Goal: Information Seeking & Learning: Find contact information

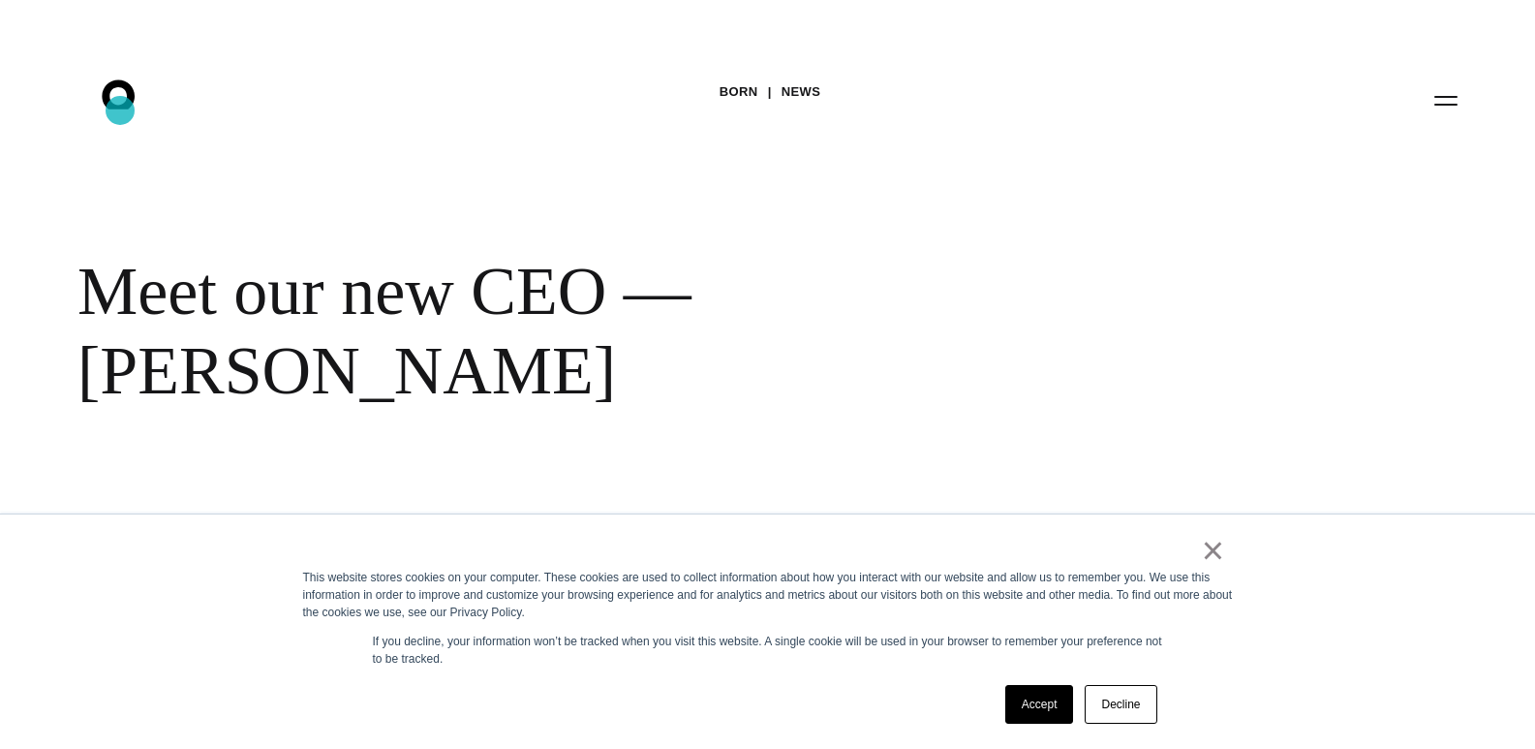
click at [120, 109] on icon ".st0{display:none;} .st1{display:inline;} .st2{font-family:'HelveticaNeue-Mediu…" at bounding box center [132, 100] width 124 height 50
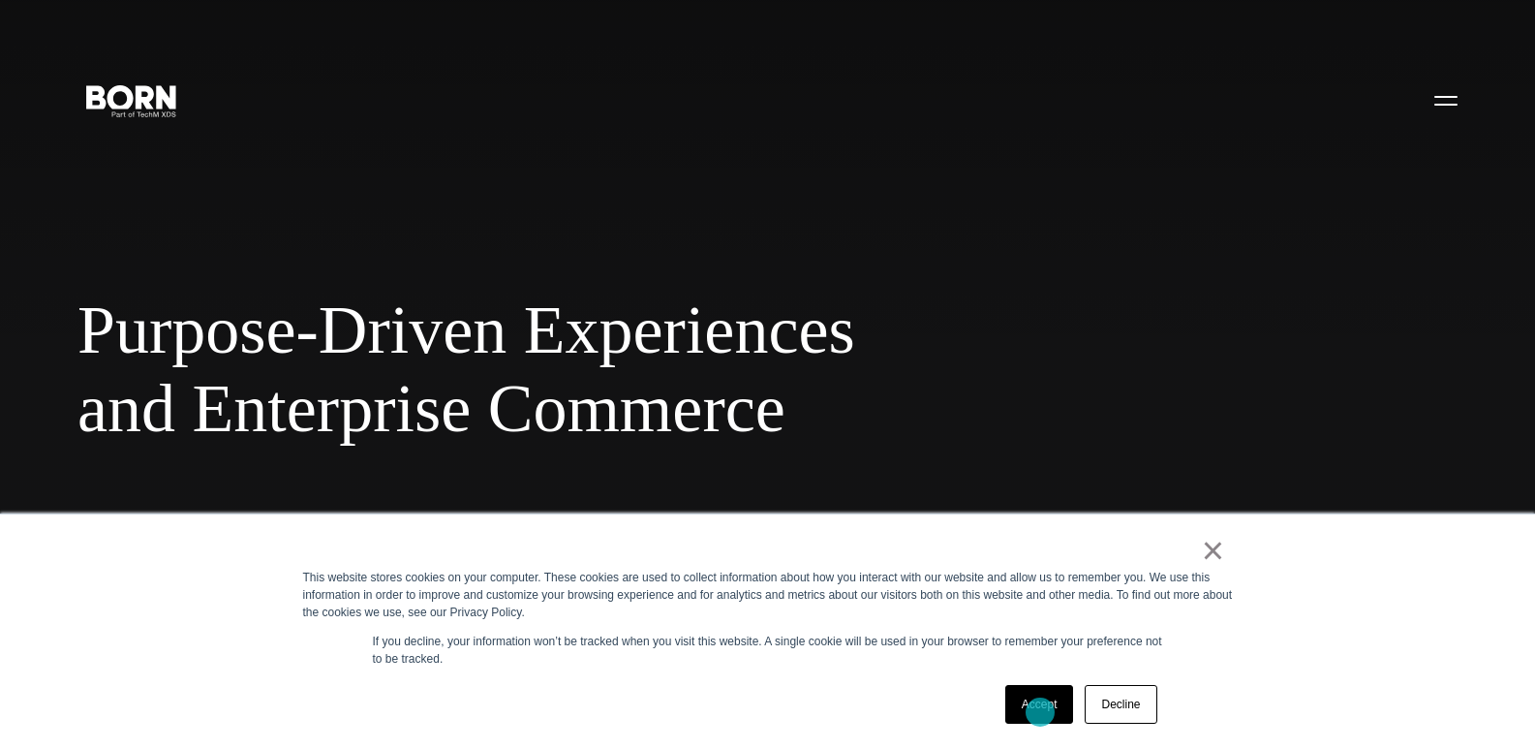
click at [1040, 712] on link "Accept" at bounding box center [1039, 704] width 69 height 39
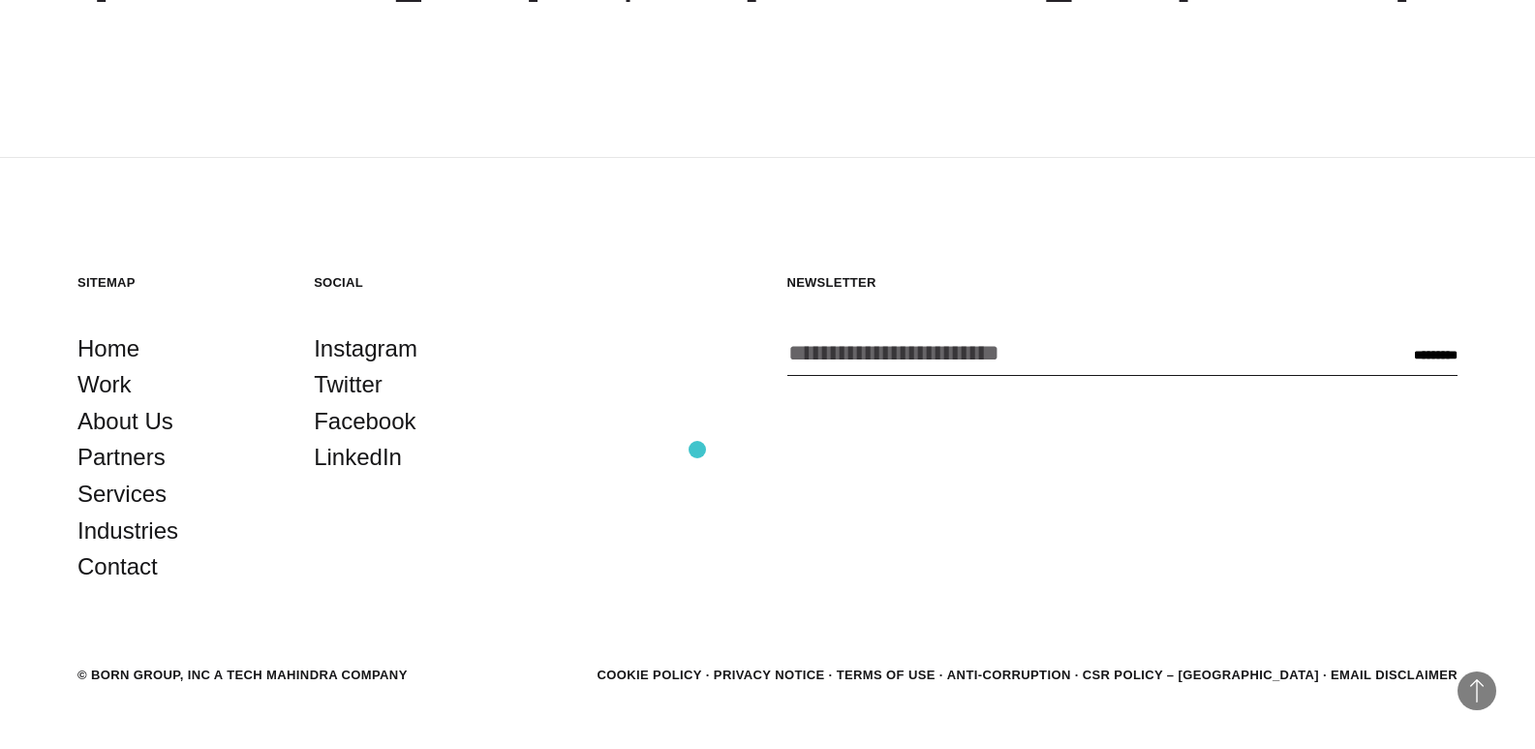
scroll to position [5459, 0]
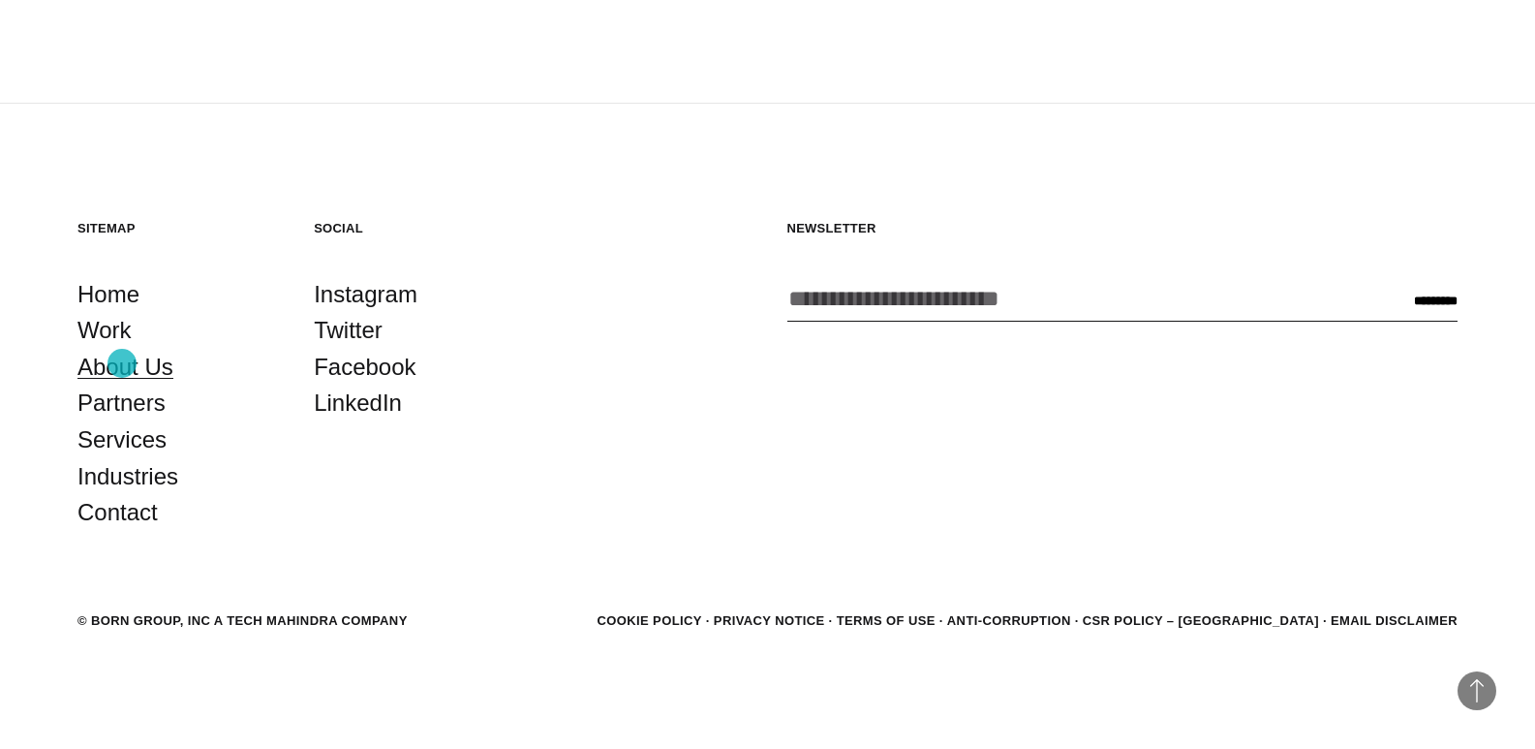
click at [122, 363] on link "About Us" at bounding box center [125, 367] width 96 height 37
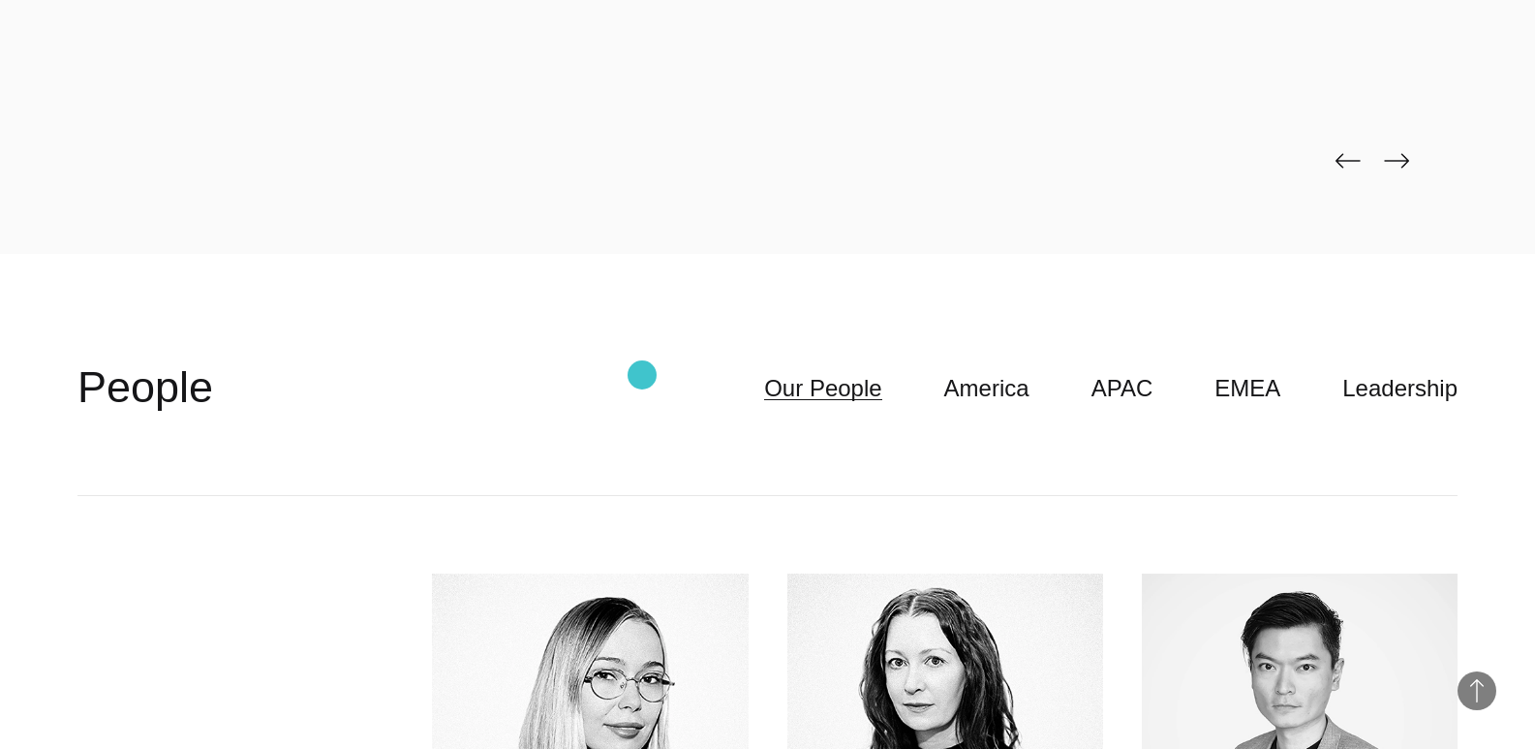
scroll to position [4843, 0]
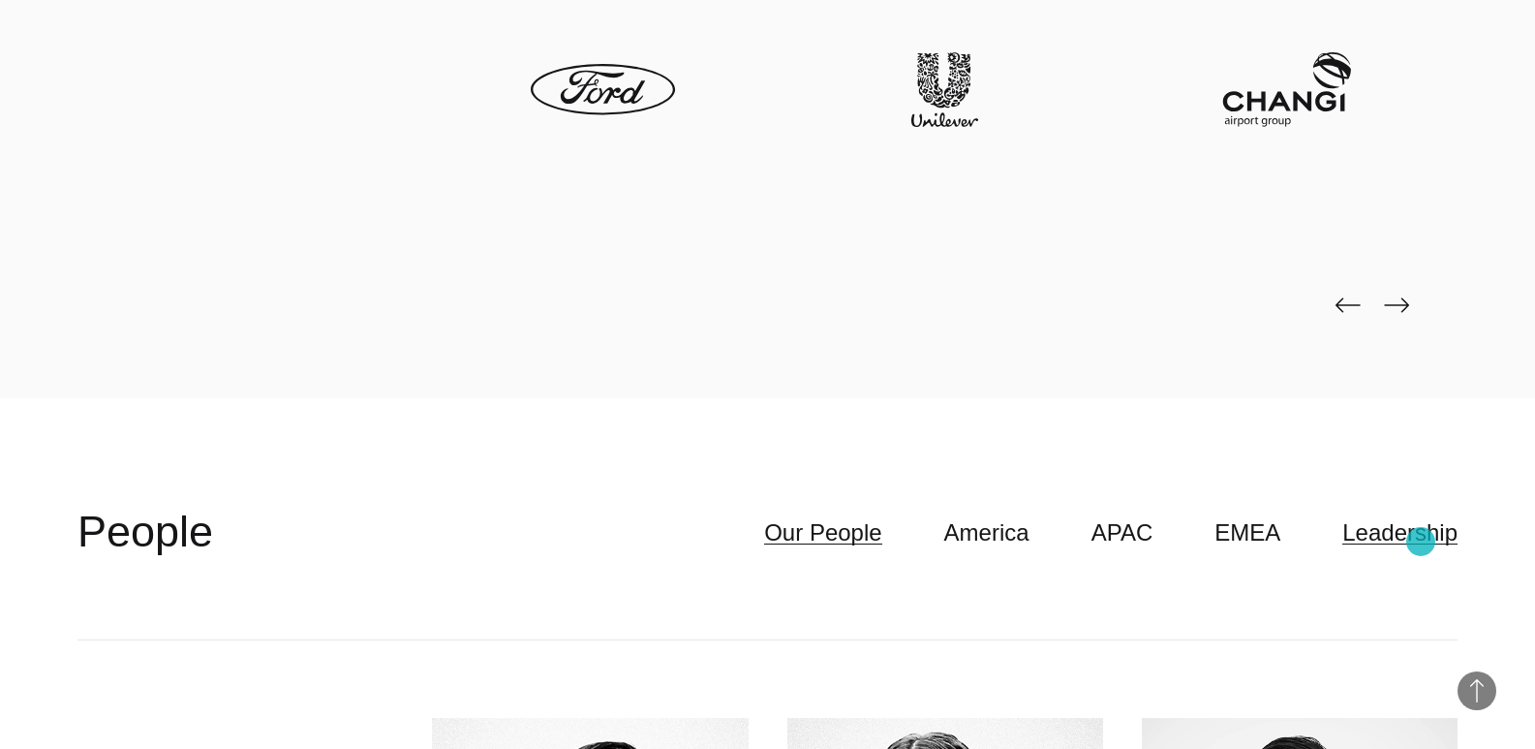
click at [1421, 541] on link "Leadership" at bounding box center [1399, 532] width 115 height 37
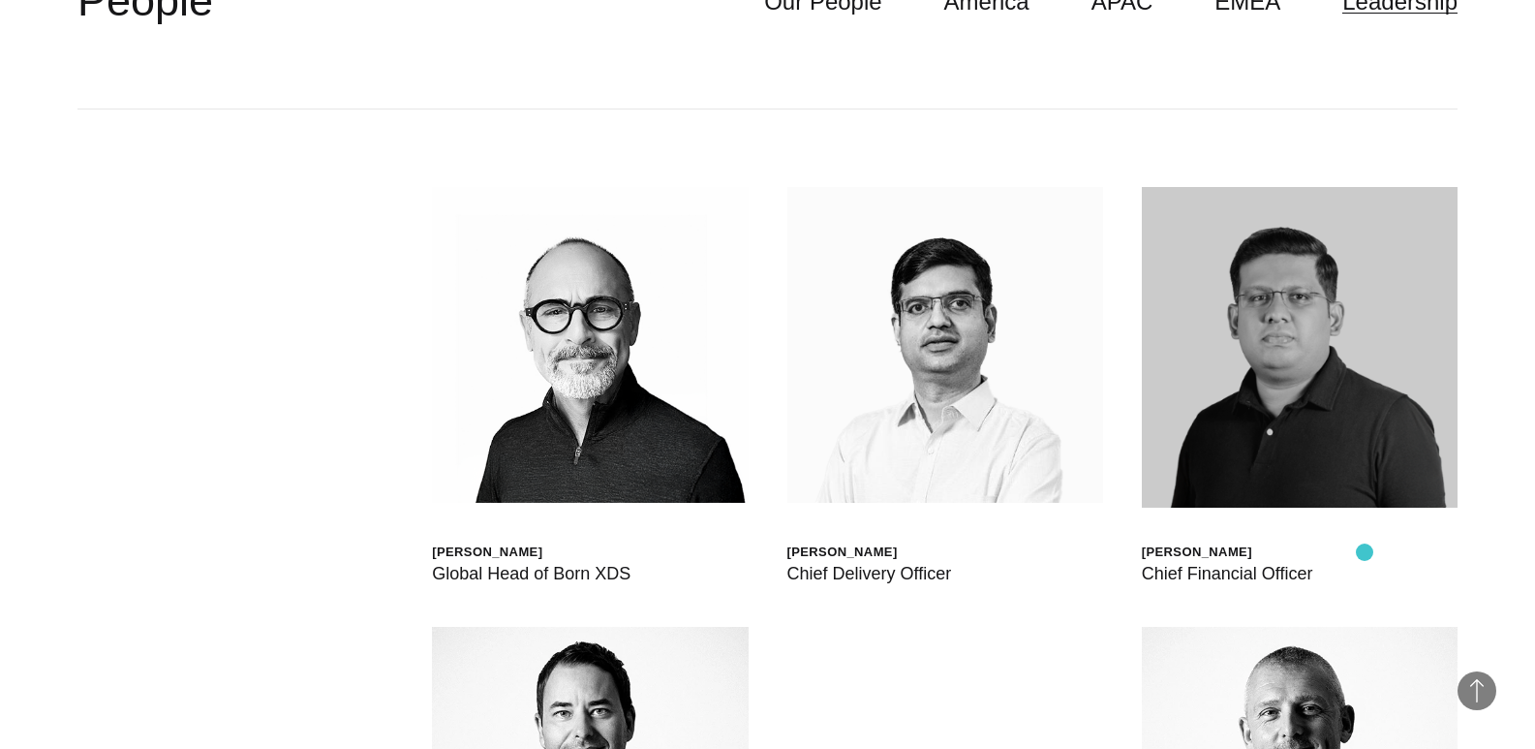
scroll to position [5165, 0]
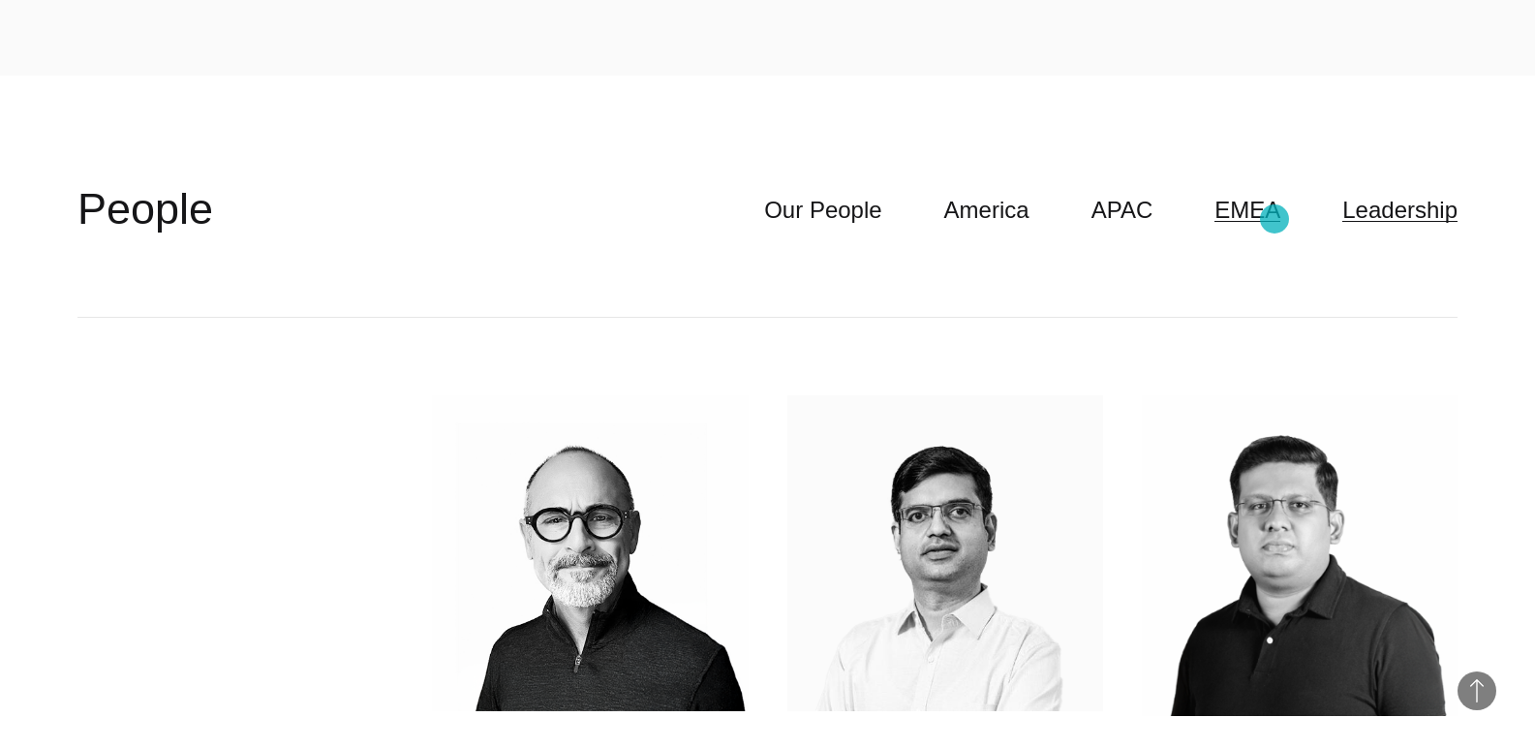
click at [1274, 219] on link "EMEA" at bounding box center [1248, 210] width 66 height 37
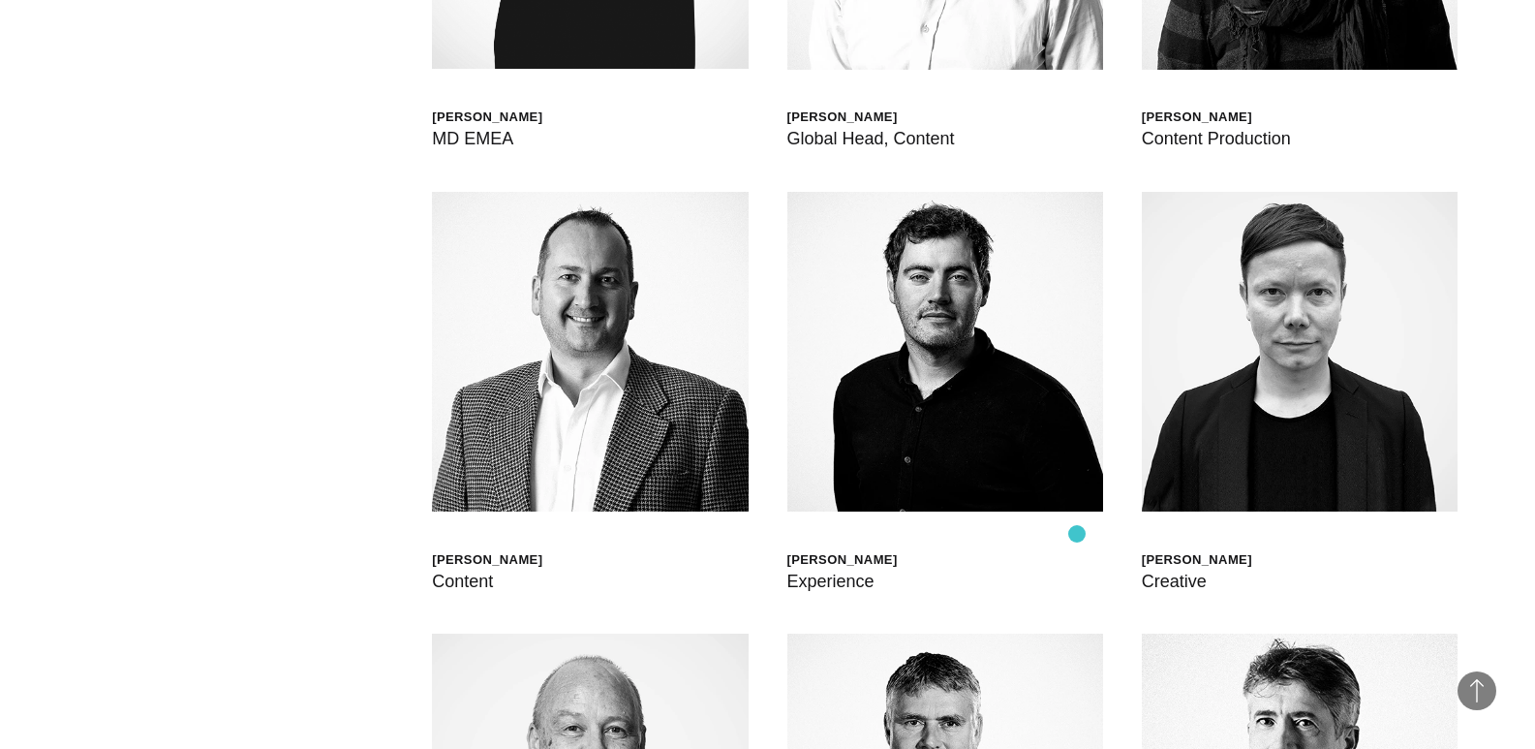
scroll to position [4843, 0]
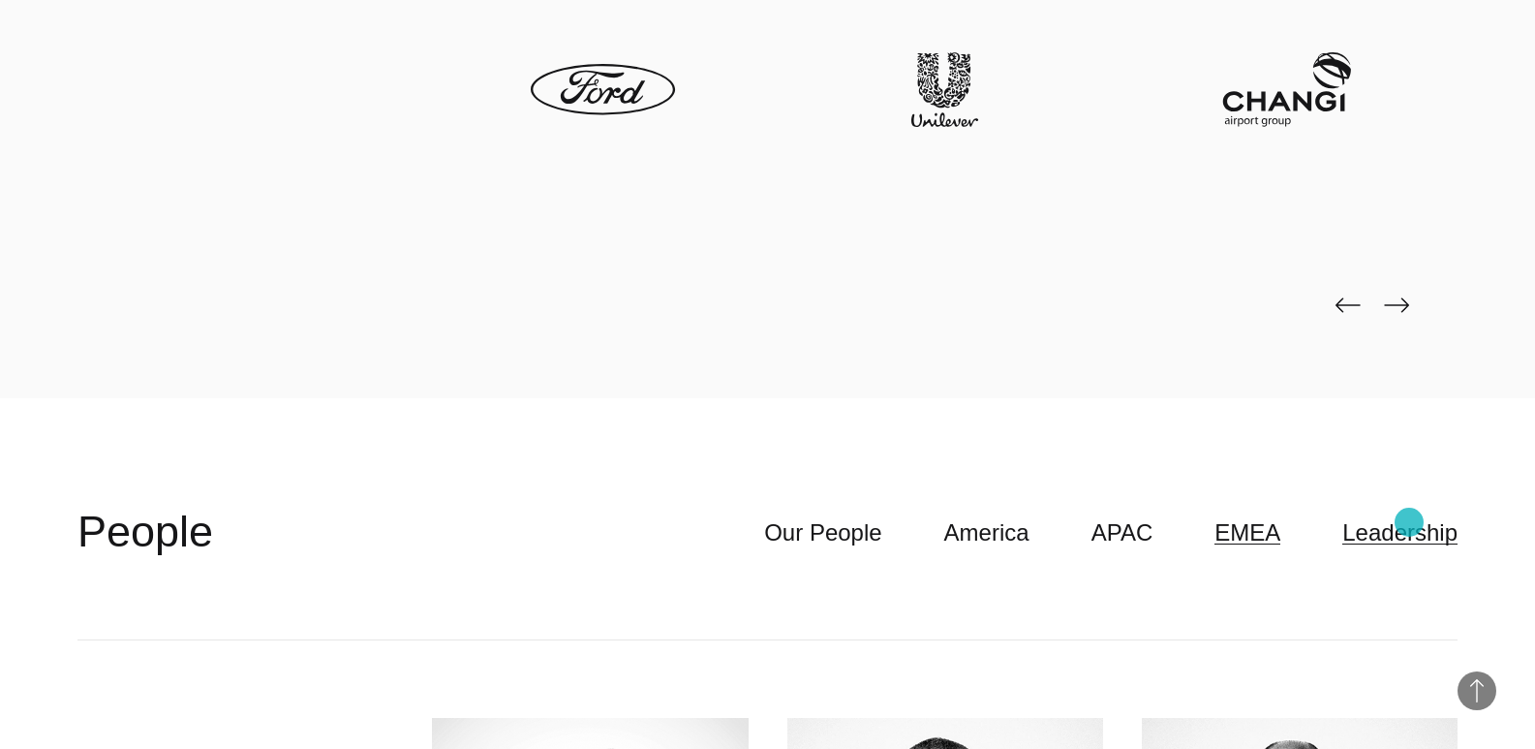
click at [1409, 522] on link "Leadership" at bounding box center [1399, 532] width 115 height 37
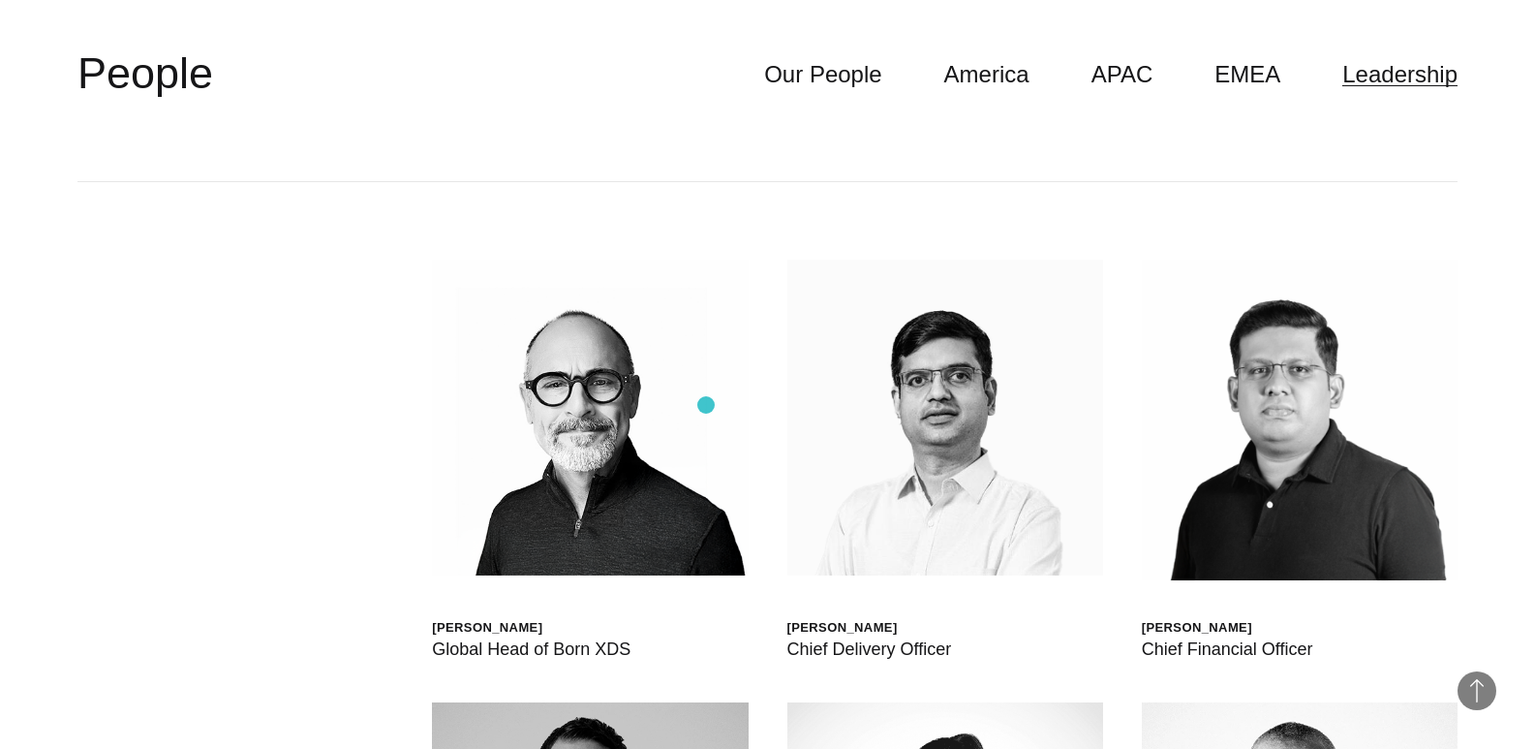
scroll to position [5165, 0]
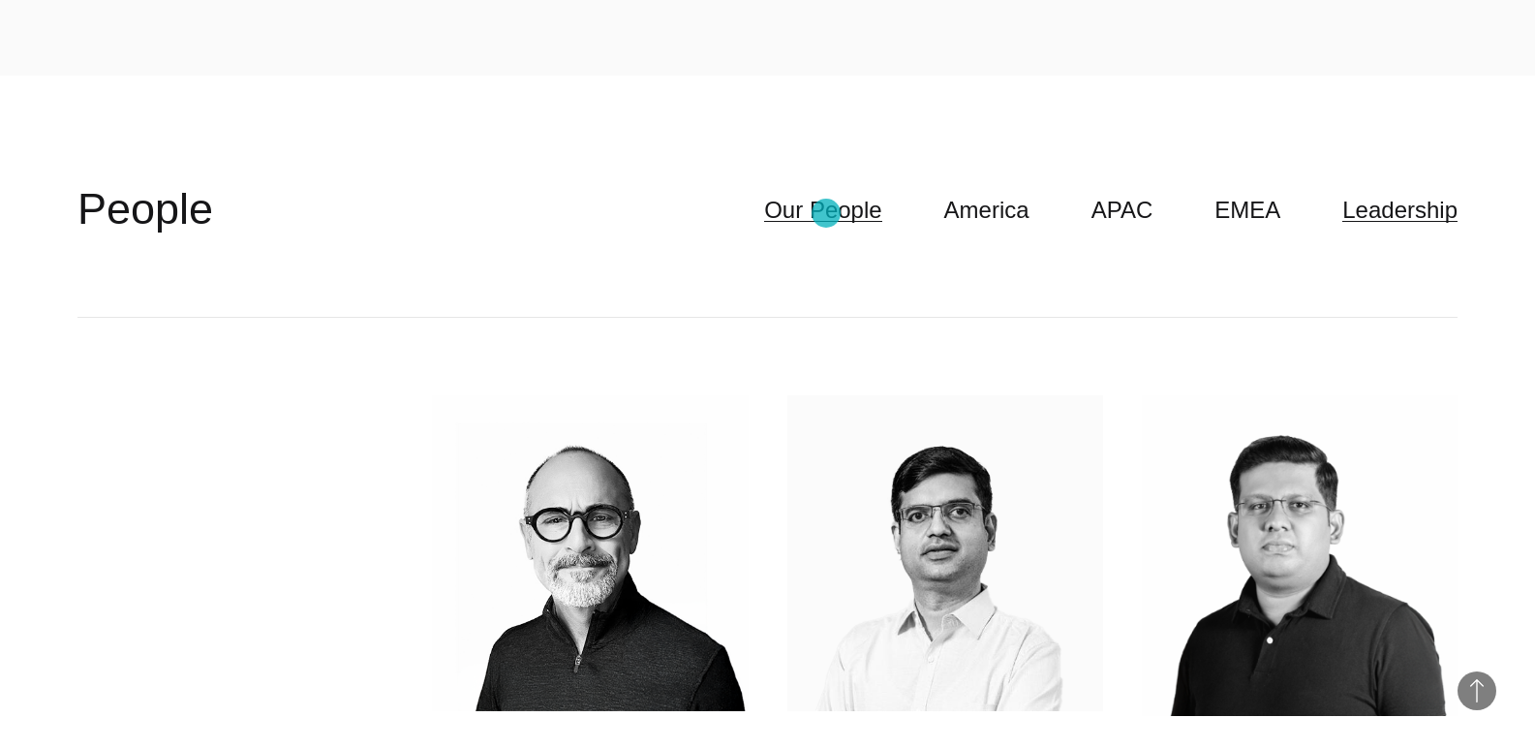
click at [826, 213] on link "Our People" at bounding box center [822, 210] width 117 height 37
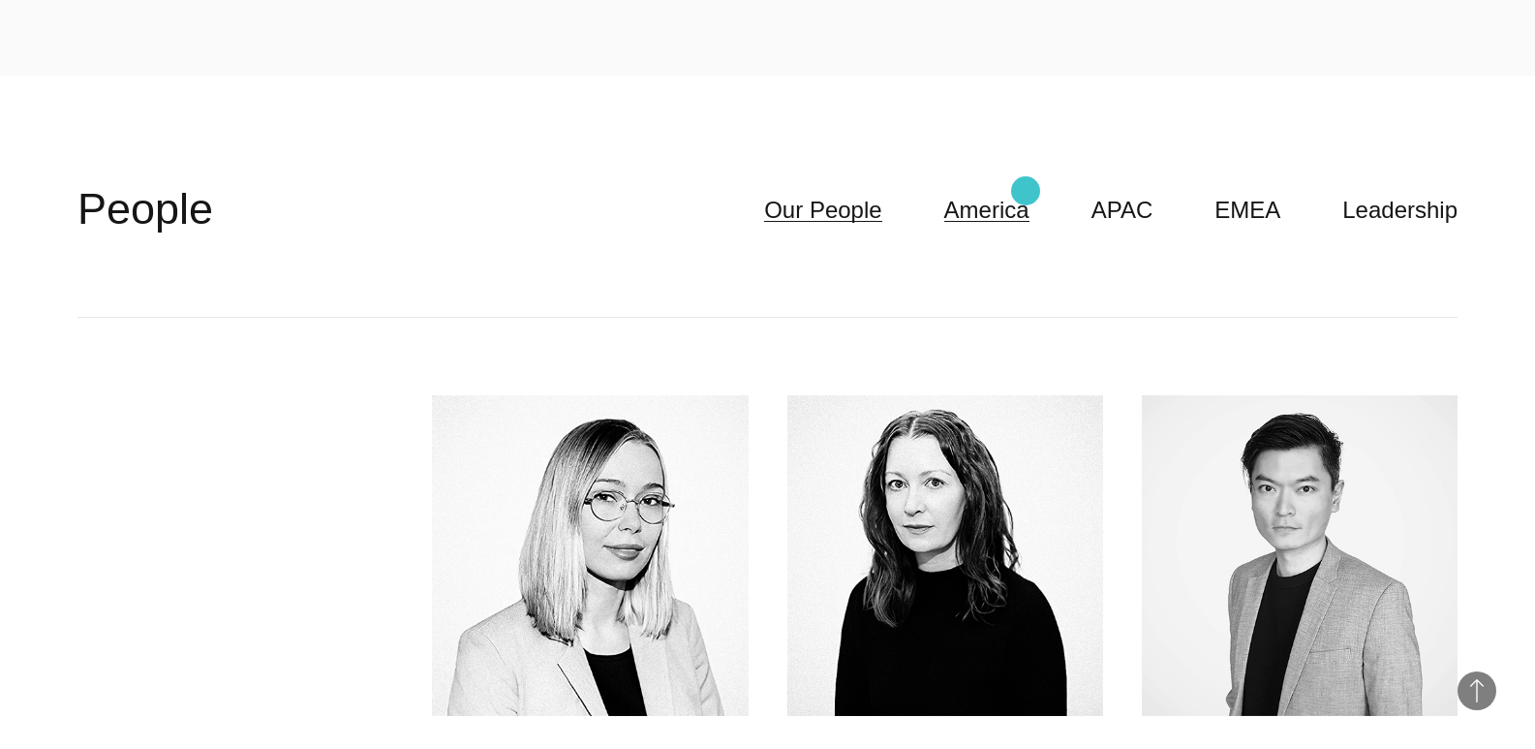
click at [1026, 192] on link "America" at bounding box center [986, 210] width 85 height 37
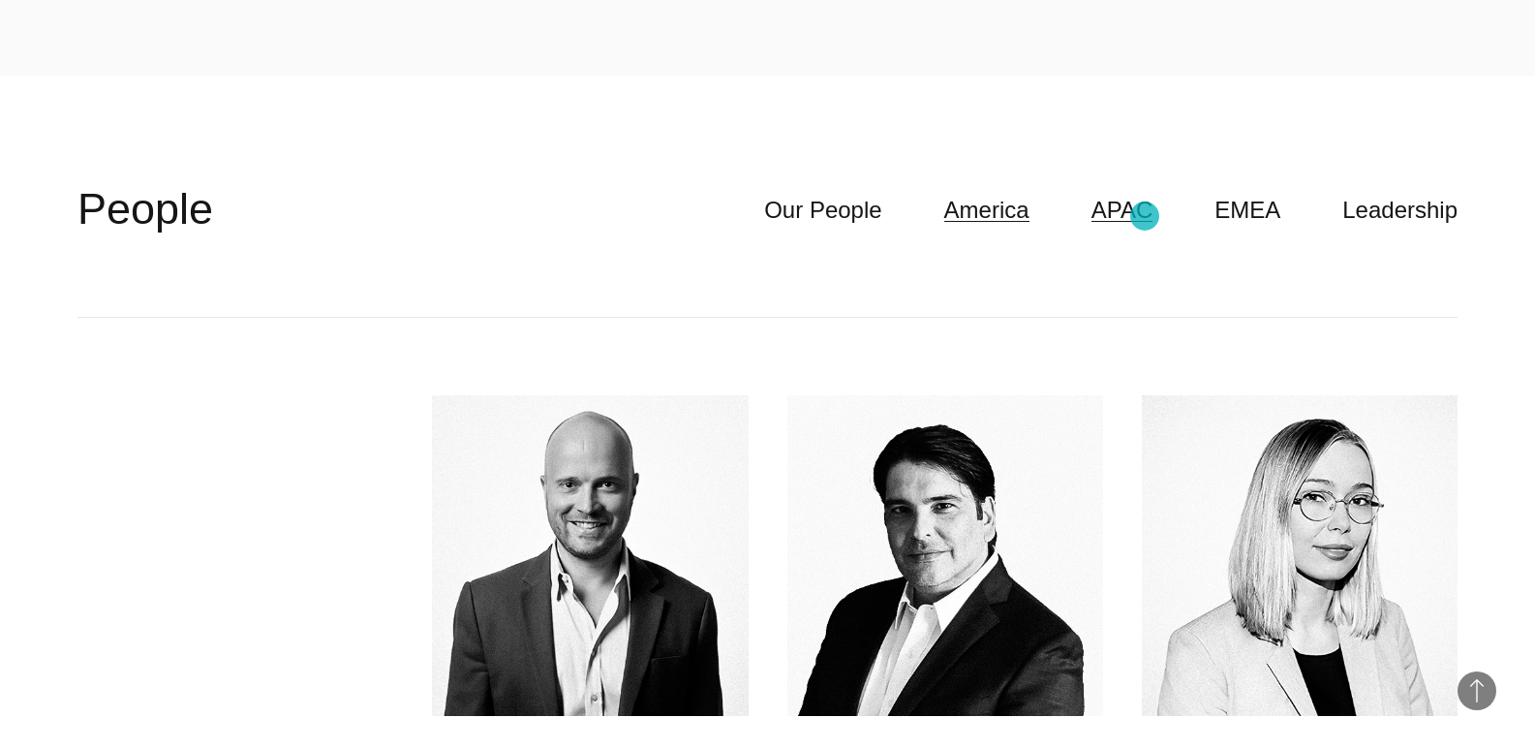
click at [1145, 216] on link "APAC" at bounding box center [1123, 210] width 62 height 37
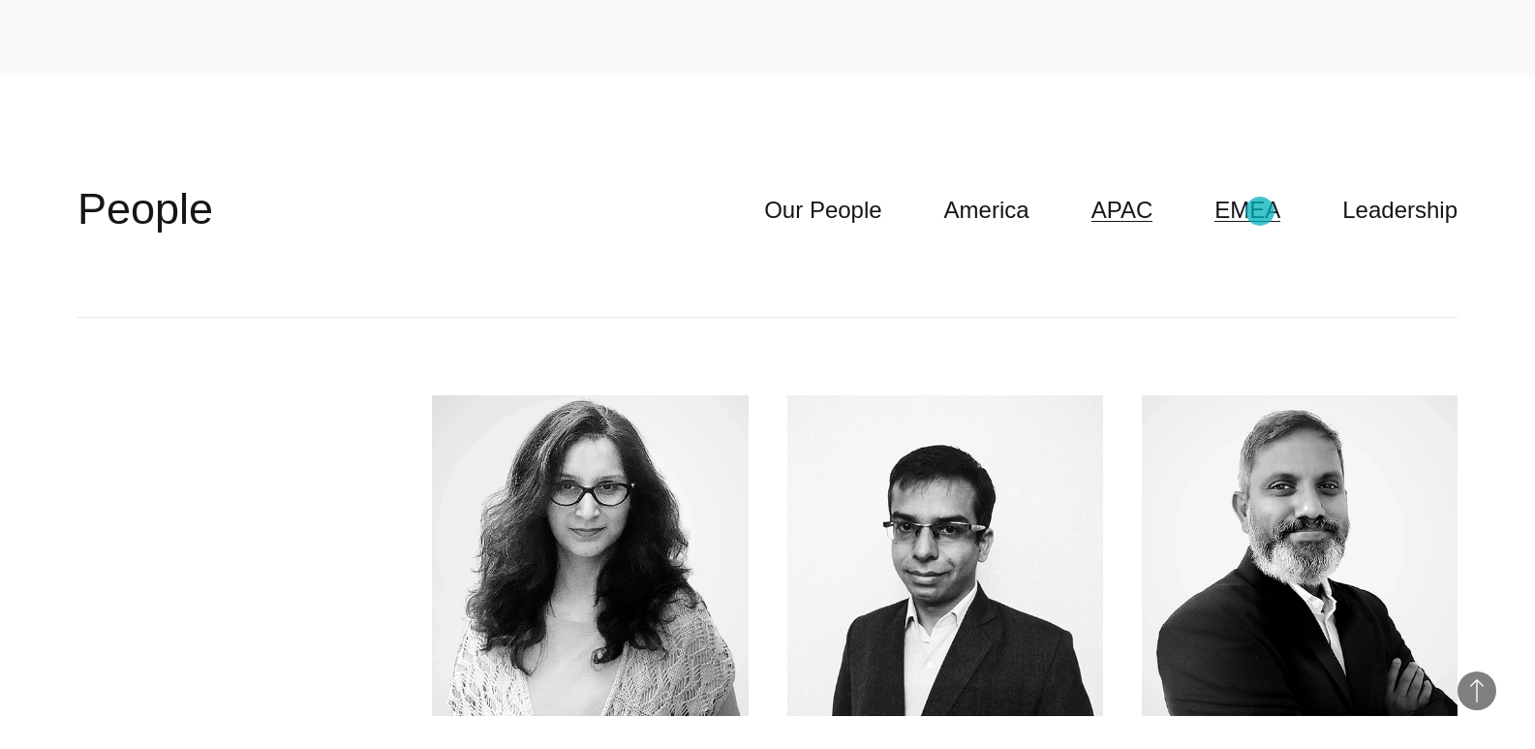
click at [1260, 211] on link "EMEA" at bounding box center [1248, 210] width 66 height 37
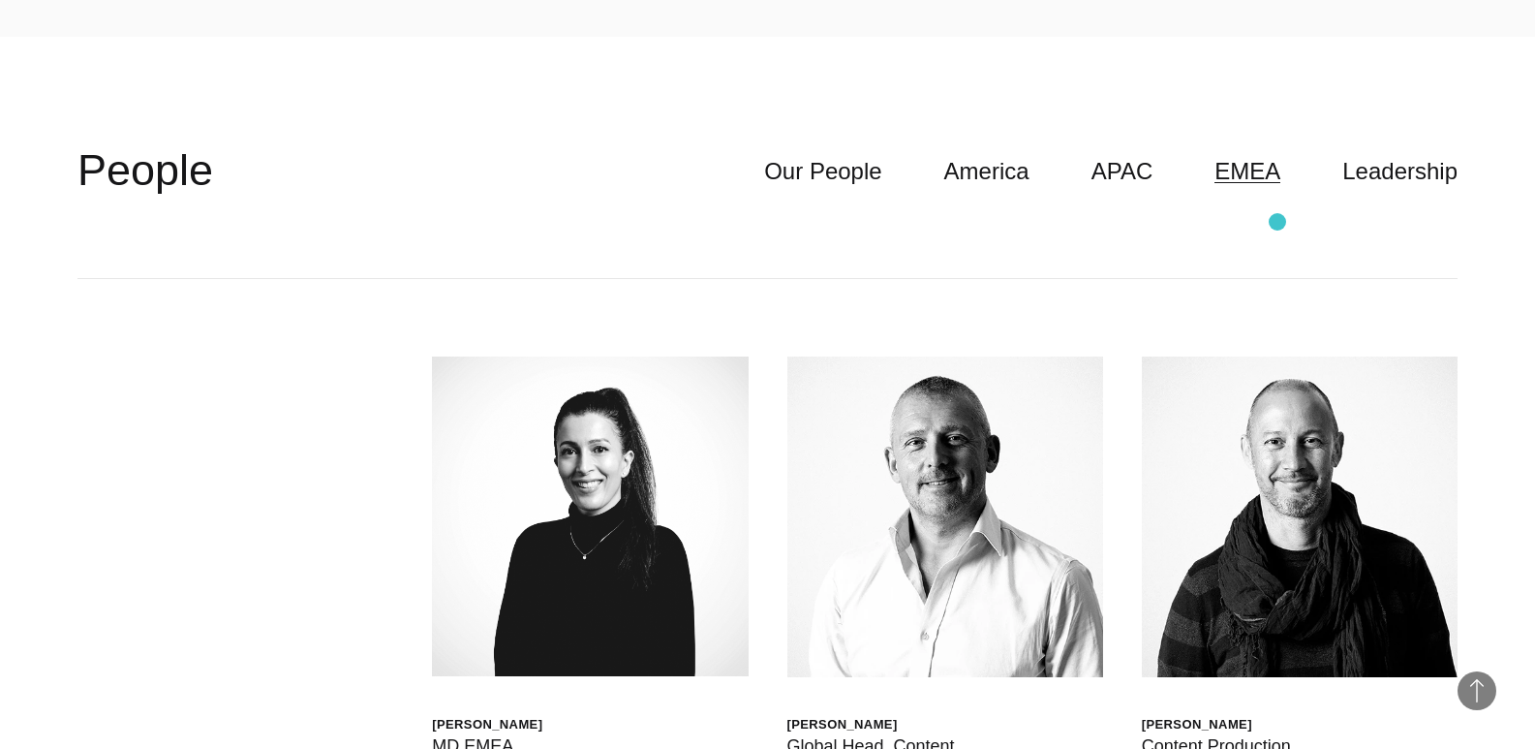
scroll to position [4843, 0]
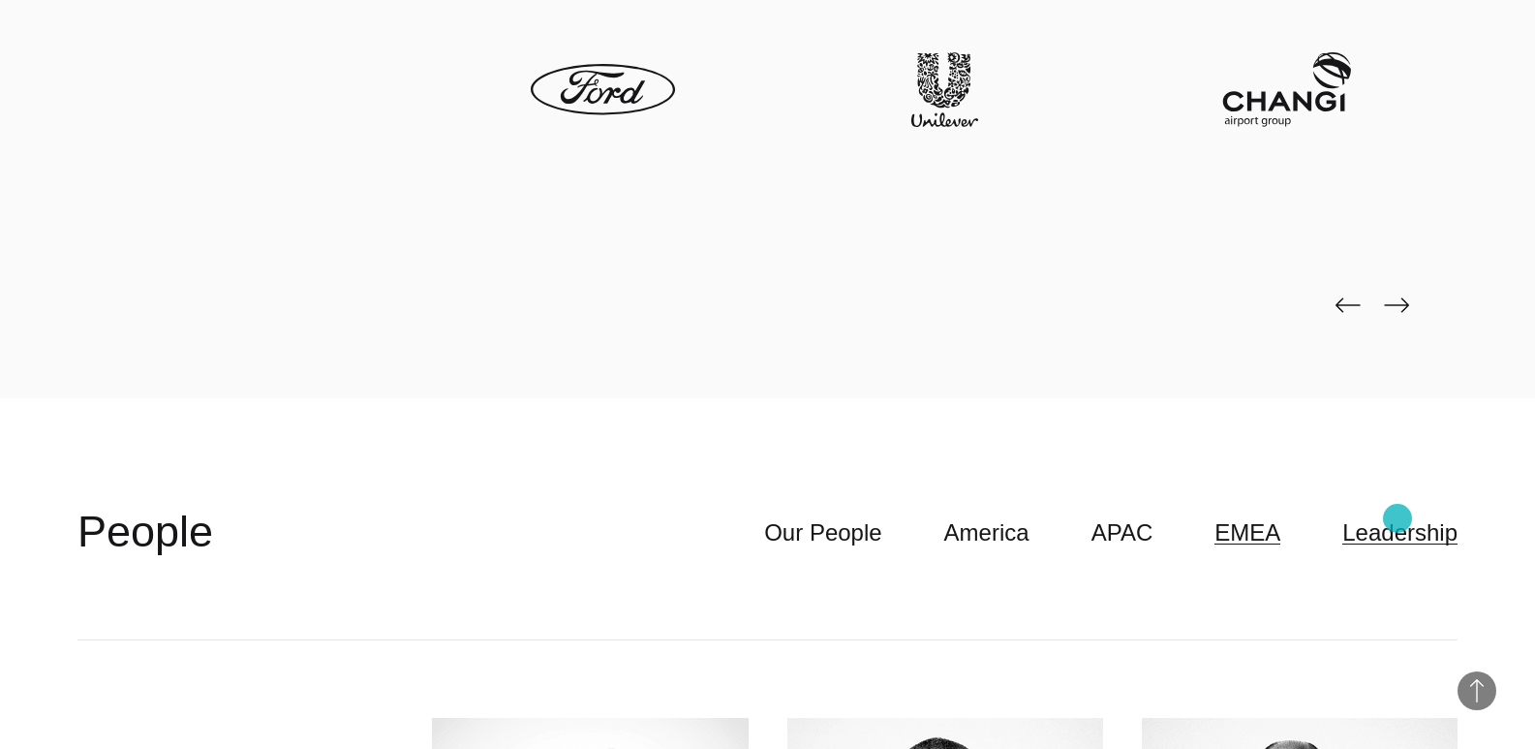
click at [1398, 518] on link "Leadership" at bounding box center [1399, 532] width 115 height 37
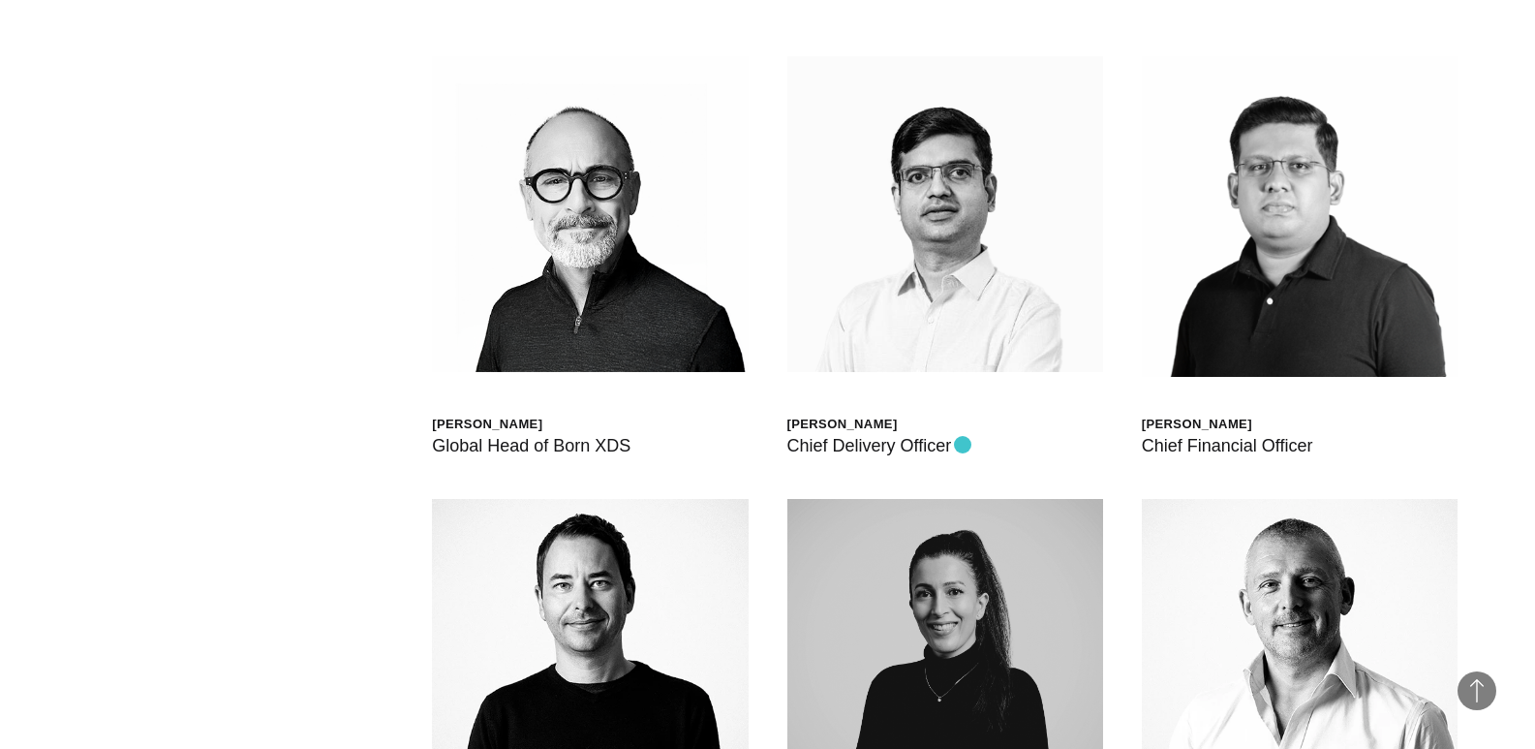
scroll to position [5489, 0]
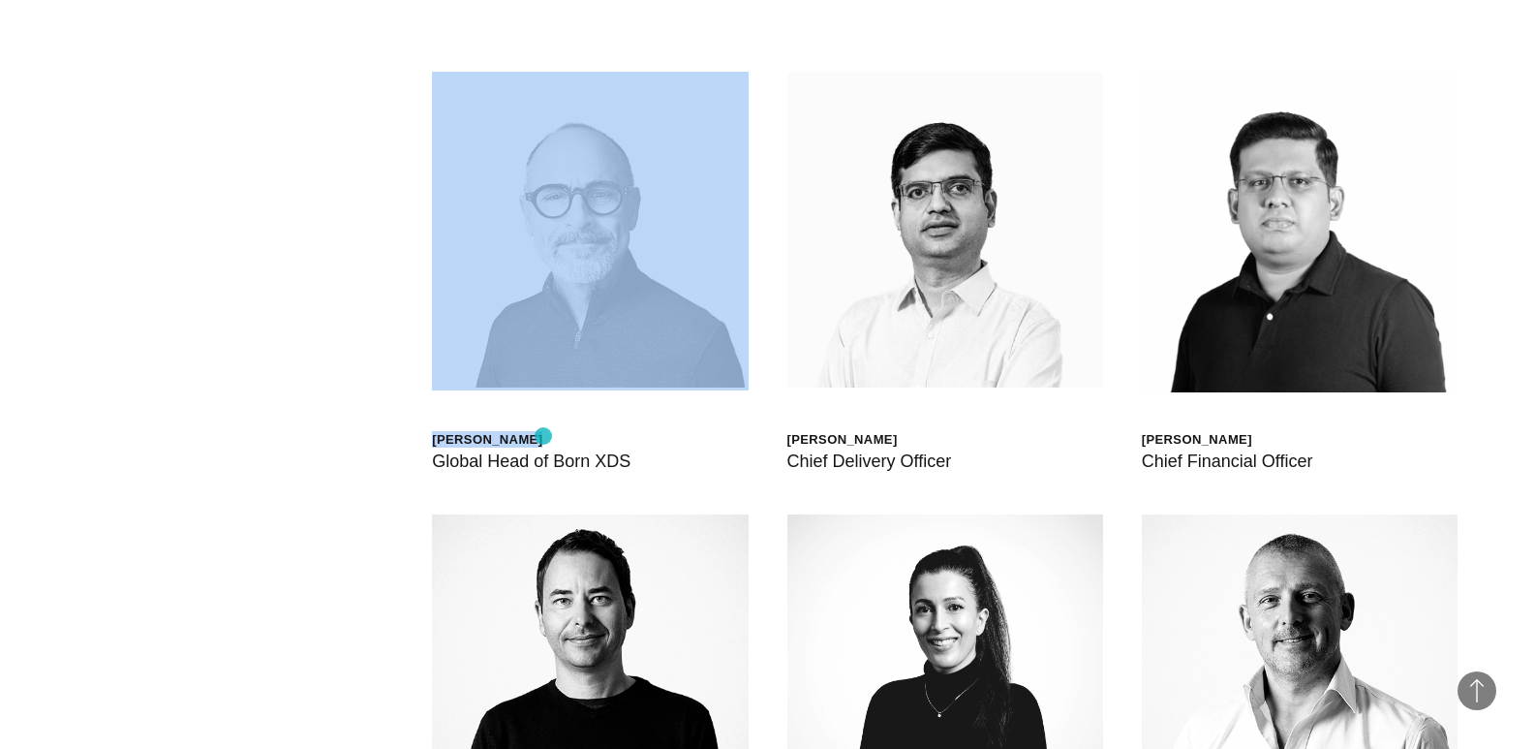
drag, startPoint x: 430, startPoint y: 435, endPoint x: 543, endPoint y: 436, distance: 113.3
click at [543, 436] on div "Scott Sorokin Global Head of Born XDS Shashank Tamotia Chief Delivery Officer B…" at bounding box center [767, 514] width 1380 height 1040
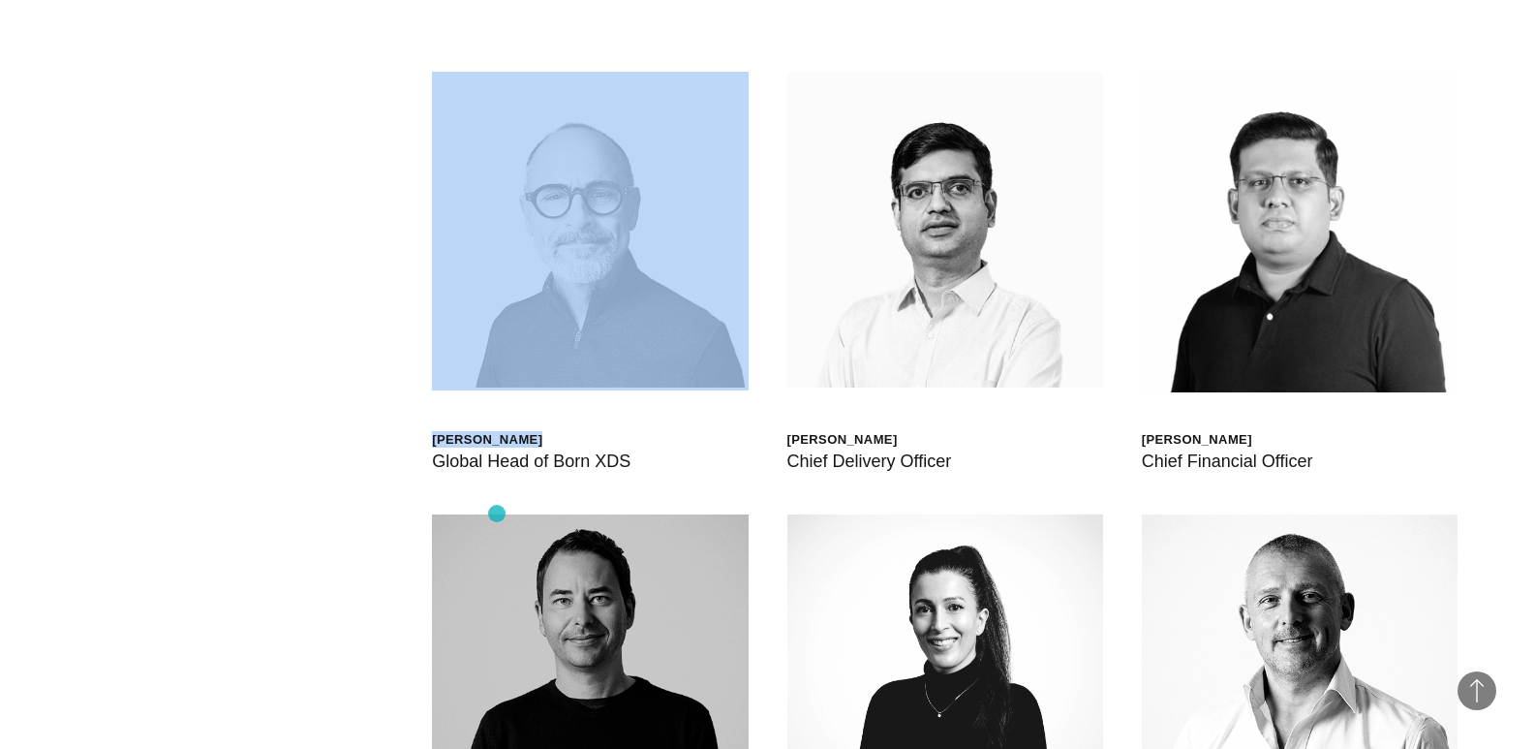
copy div "Scott Sorokin"
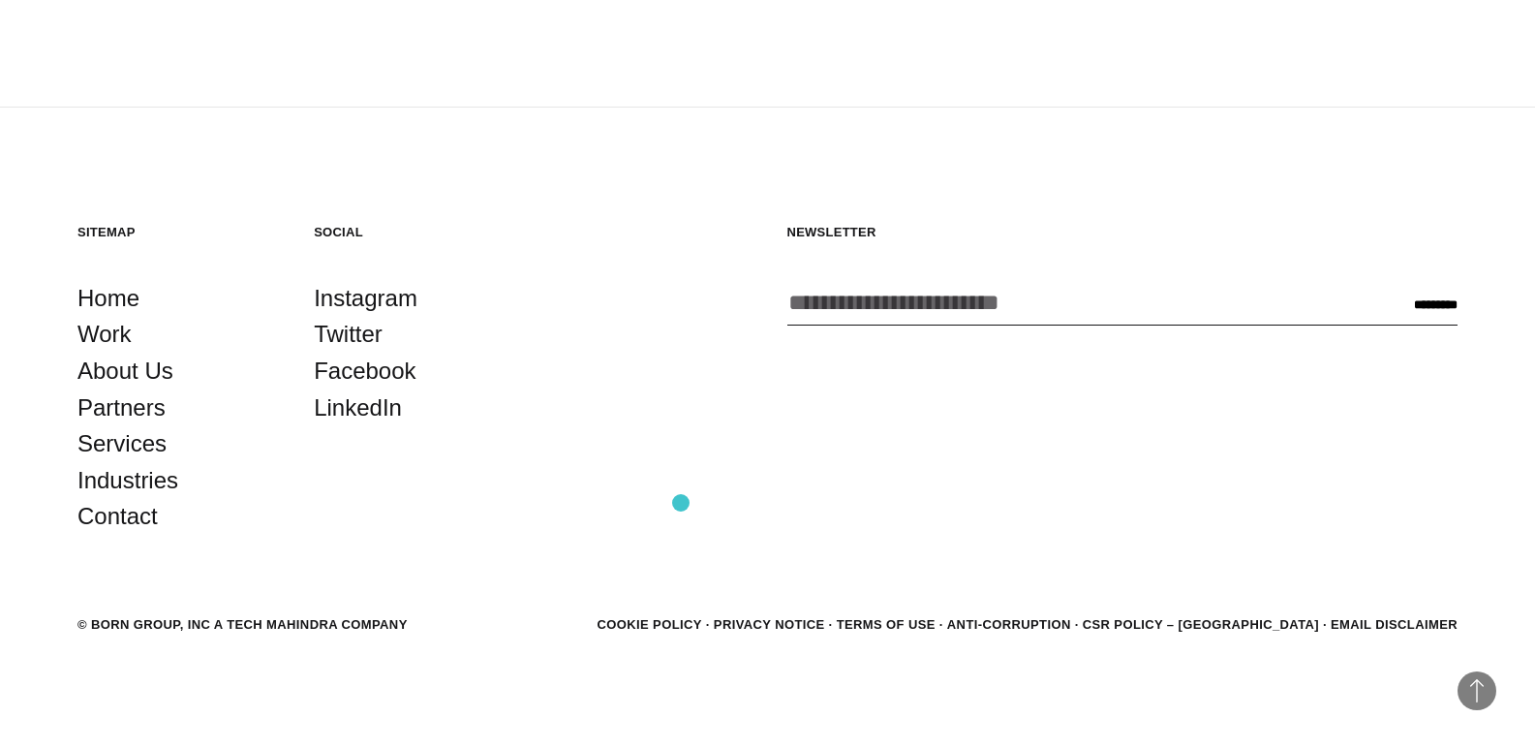
scroll to position [6864, 0]
click at [339, 407] on link "LinkedIn" at bounding box center [358, 406] width 88 height 37
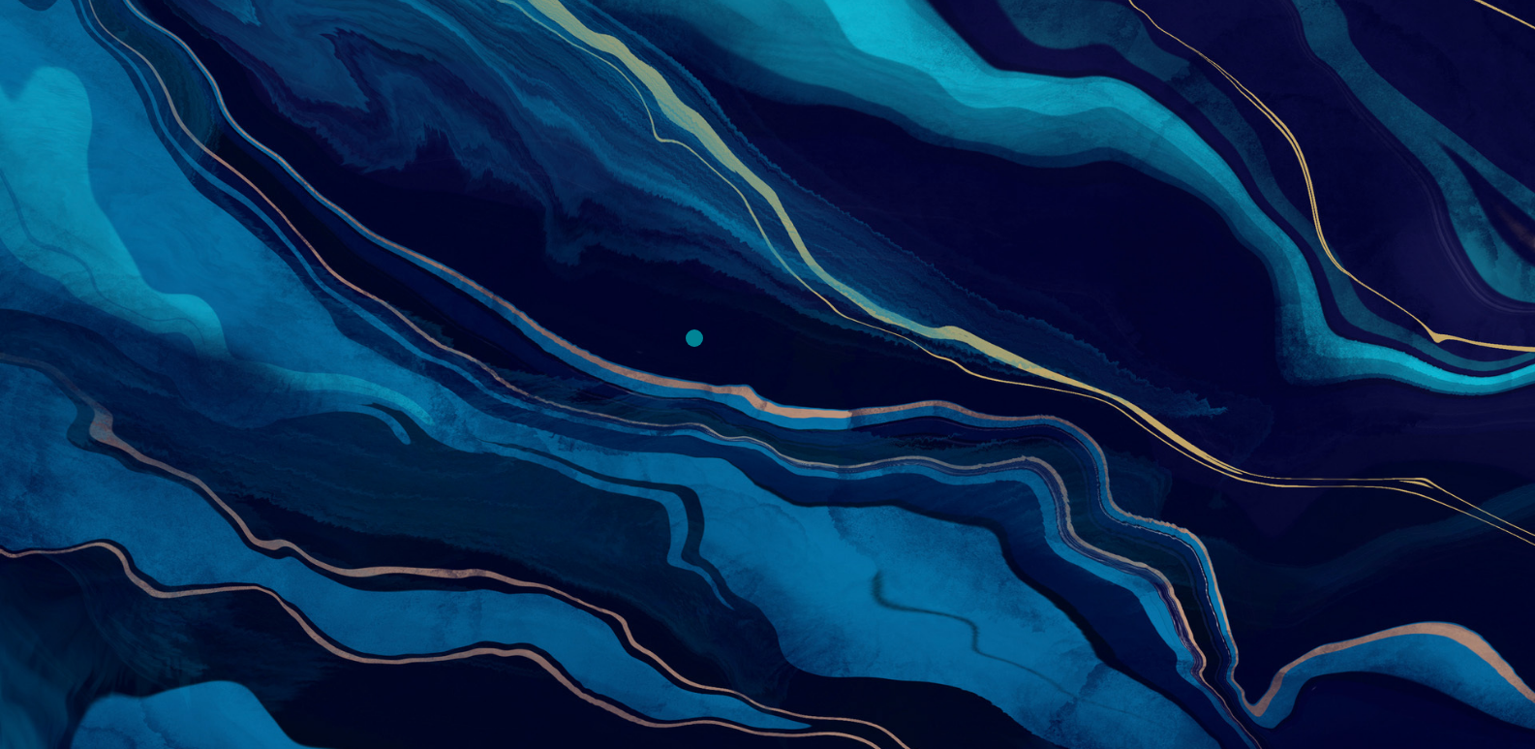
scroll to position [433, 0]
